Goal: Task Accomplishment & Management: Complete application form

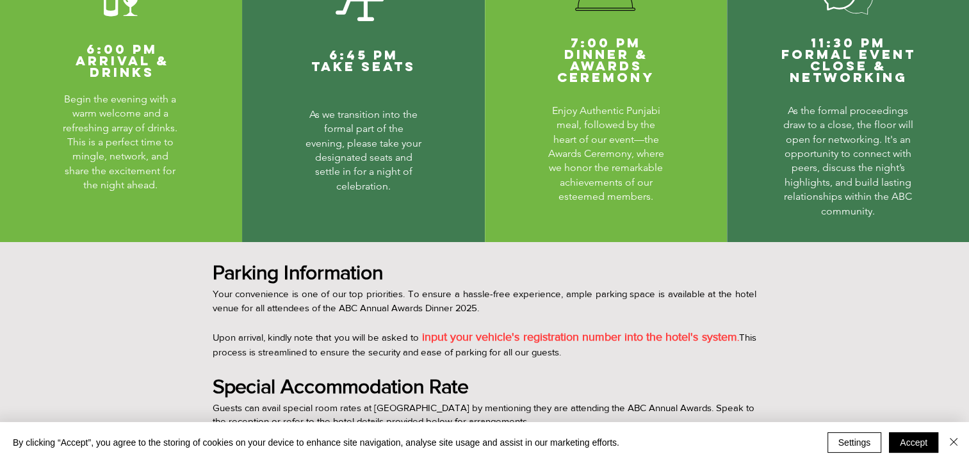
scroll to position [797, 0]
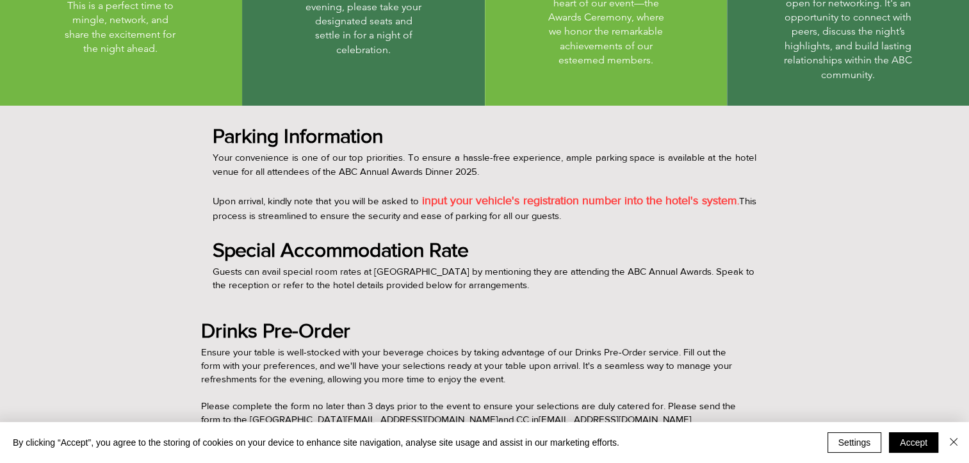
click at [763, 290] on div "main content" at bounding box center [484, 297] width 969 height 382
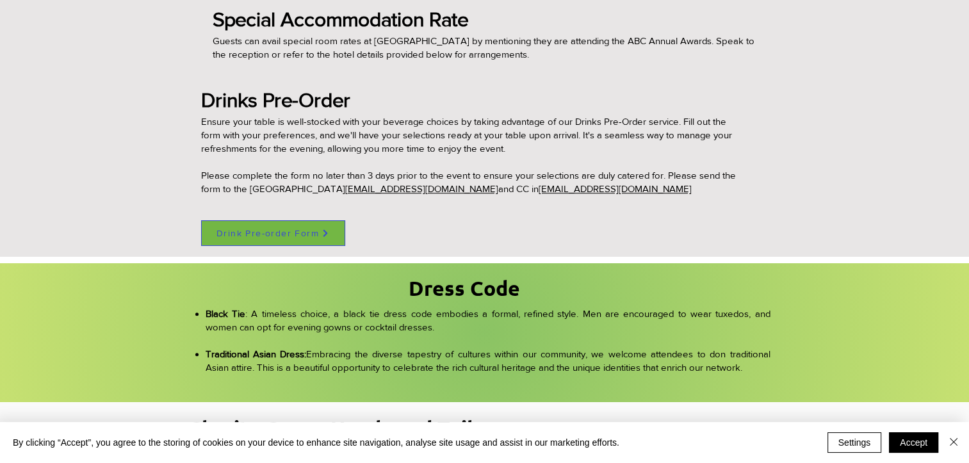
scroll to position [1027, 0]
click at [763, 290] on div "main content" at bounding box center [484, 334] width 969 height 140
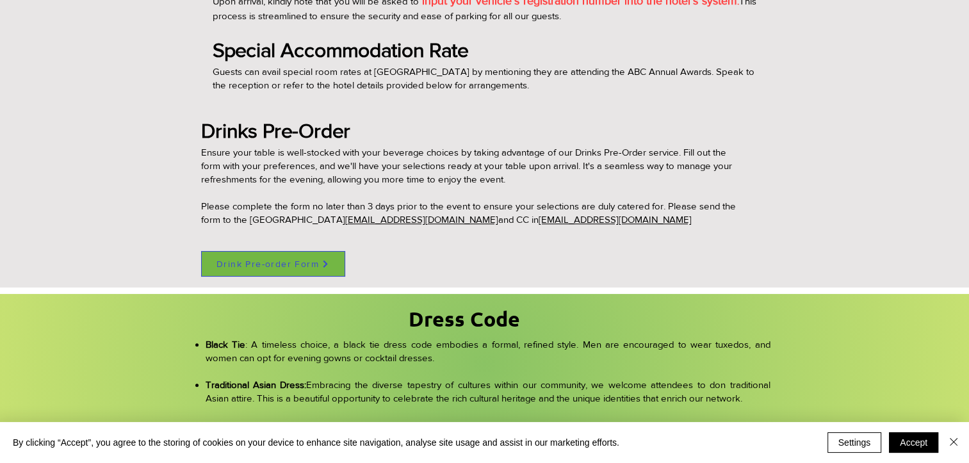
scroll to position [997, 0]
click at [282, 266] on span "Drink Pre-order Form" at bounding box center [267, 264] width 102 height 10
click at [275, 259] on span "Drink Pre-order Form" at bounding box center [267, 264] width 102 height 10
